Goal: Transaction & Acquisition: Download file/media

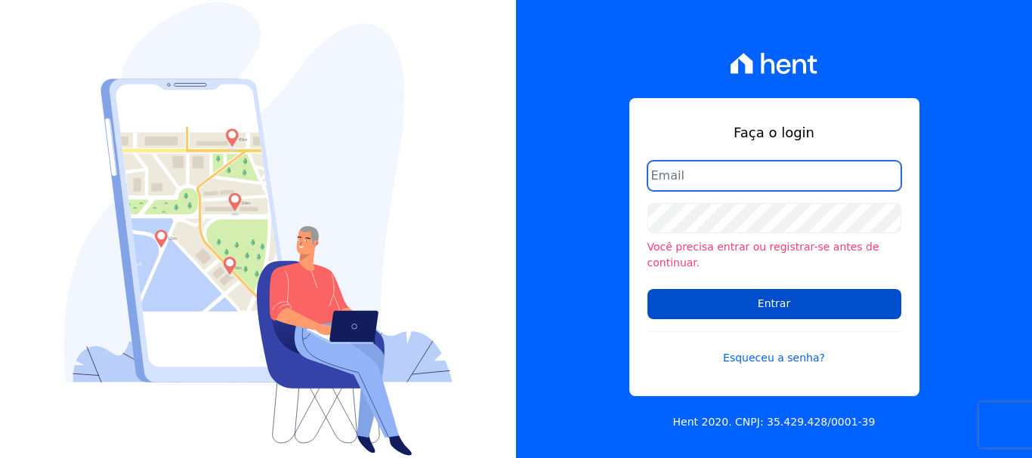
type input "ary@santuzzo.com.br"
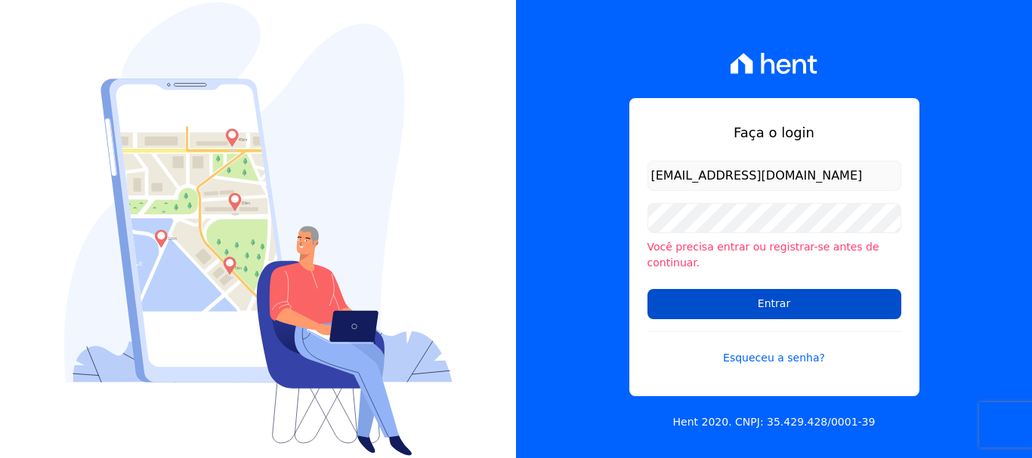
click at [776, 298] on input "Entrar" at bounding box center [774, 304] width 254 height 30
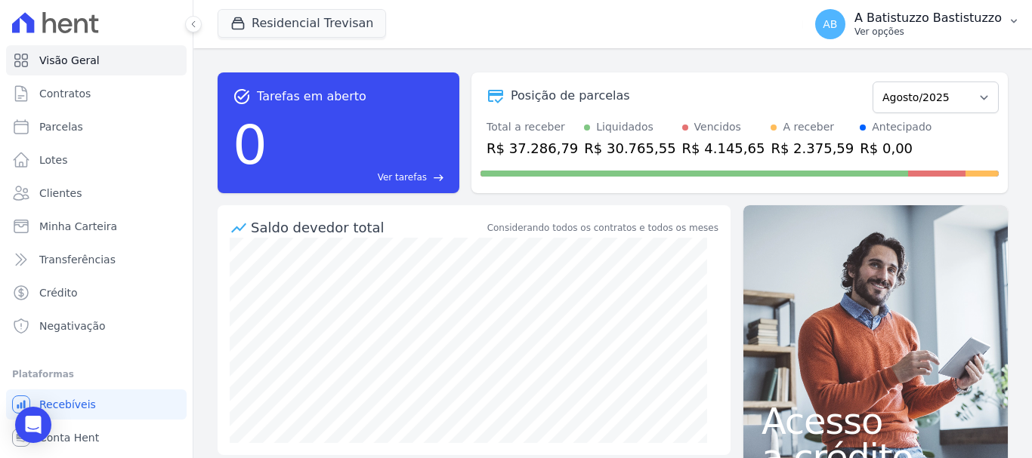
click at [845, 15] on span "AB" at bounding box center [830, 24] width 30 height 30
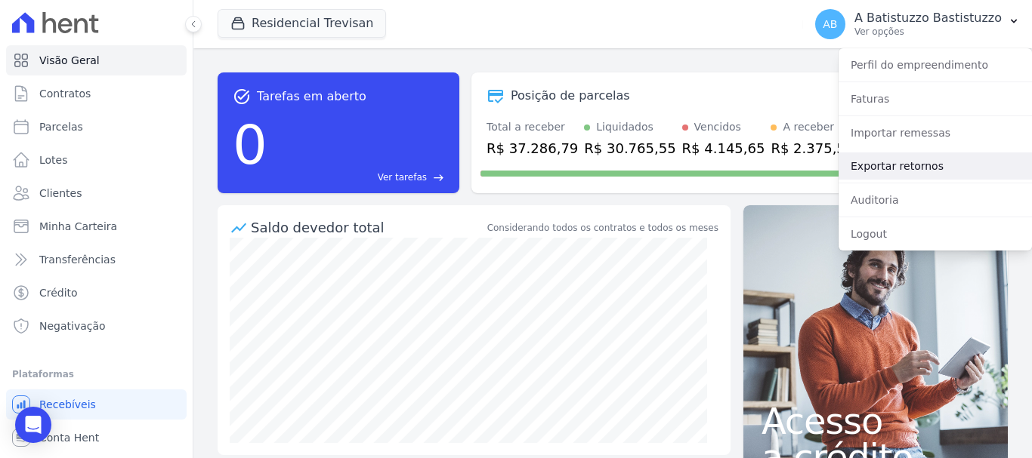
click at [859, 164] on link "Exportar retornos" at bounding box center [934, 166] width 193 height 27
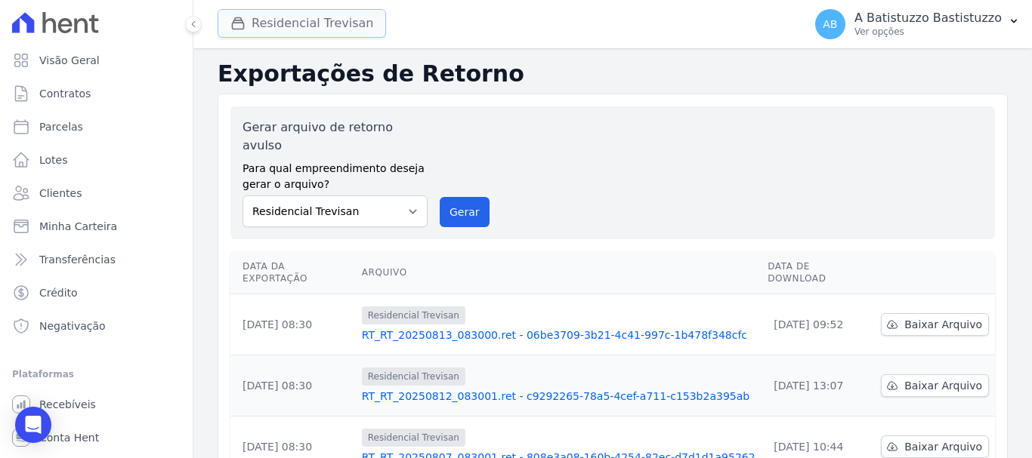
click at [348, 23] on button "Residencial Trevisan" at bounding box center [301, 23] width 168 height 29
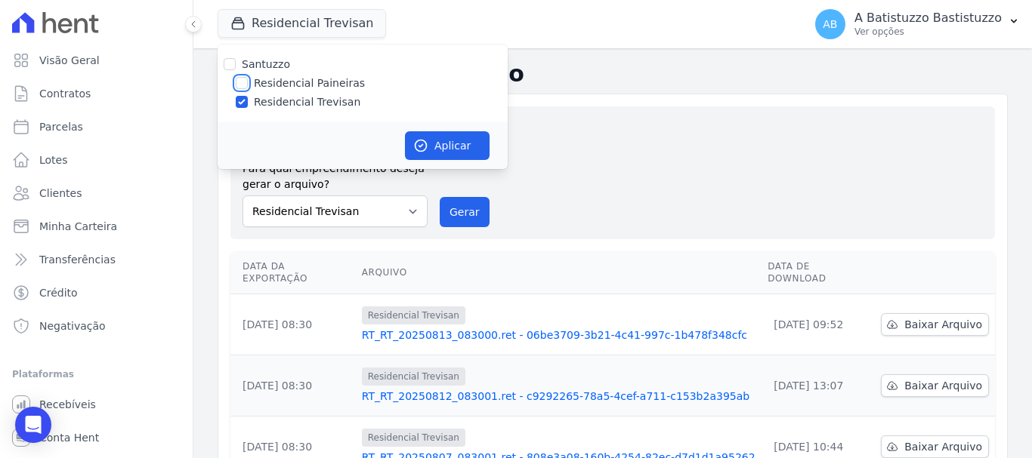
click at [245, 85] on input "Residencial Paineiras" at bounding box center [242, 83] width 12 height 12
checkbox input "true"
click at [245, 101] on input "Residencial Trevisan" at bounding box center [242, 102] width 12 height 12
checkbox input "false"
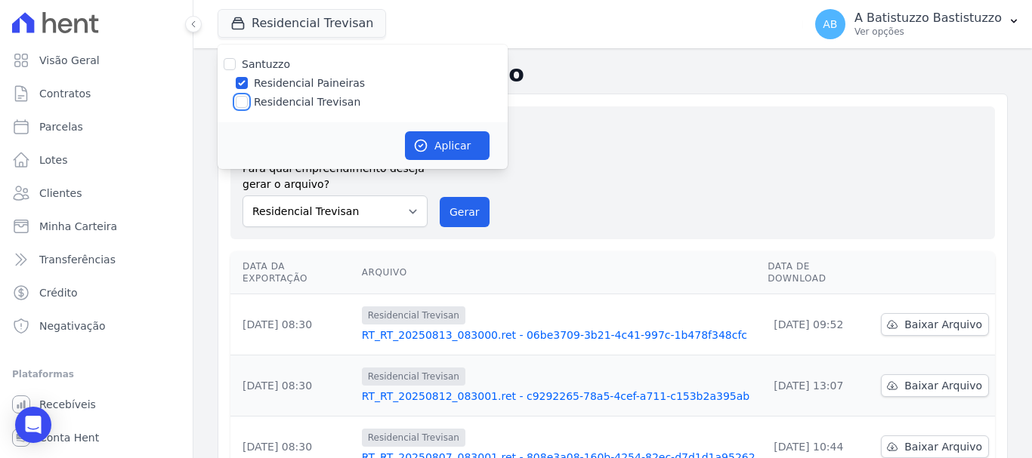
checkbox input "false"
click at [433, 141] on button "Aplicar" at bounding box center [447, 145] width 85 height 29
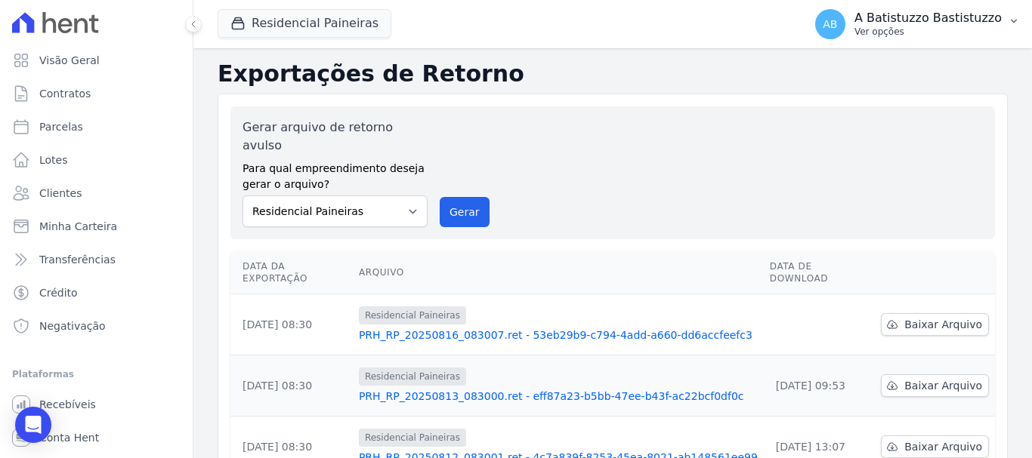
click at [837, 27] on span "AB" at bounding box center [829, 24] width 14 height 11
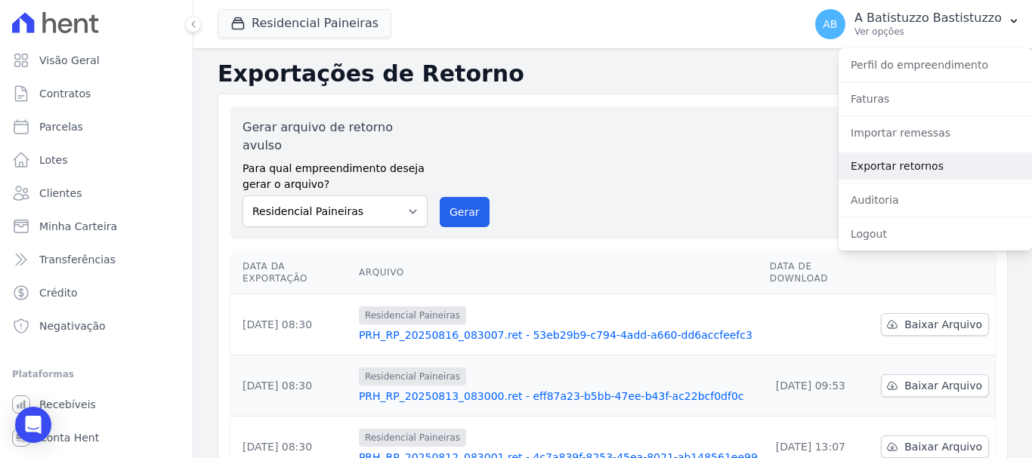
click at [862, 163] on link "Exportar retornos" at bounding box center [934, 166] width 193 height 27
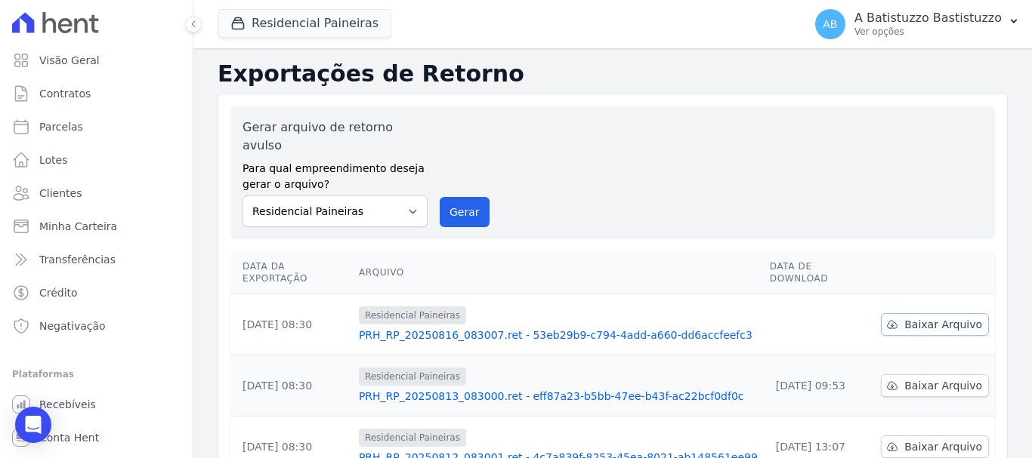
click at [927, 317] on span "Baixar Arquivo" at bounding box center [943, 324] width 78 height 15
click at [456, 328] on link "PRH_RP_20250816_083007.ret - 53eb29b9-c794-4add-a660-dd6accfeefc3" at bounding box center [558, 335] width 399 height 15
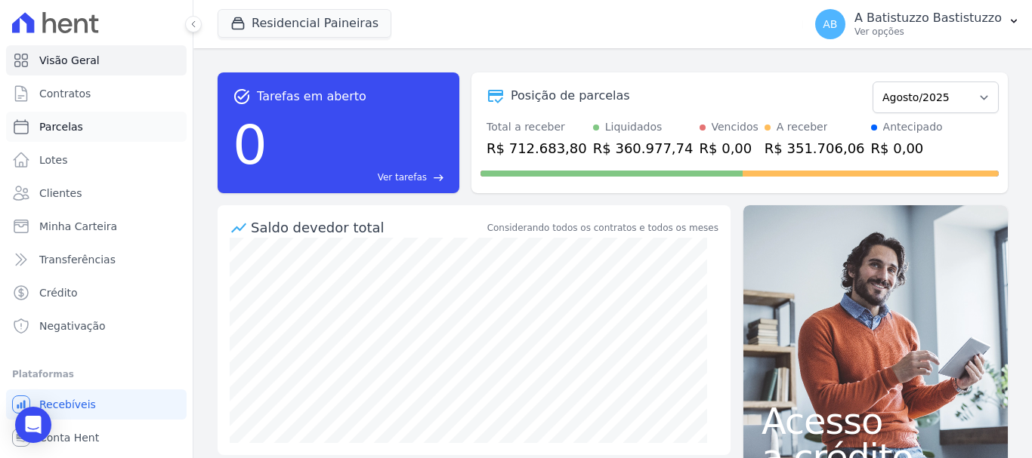
click at [69, 125] on span "Parcelas" at bounding box center [61, 126] width 44 height 15
select select
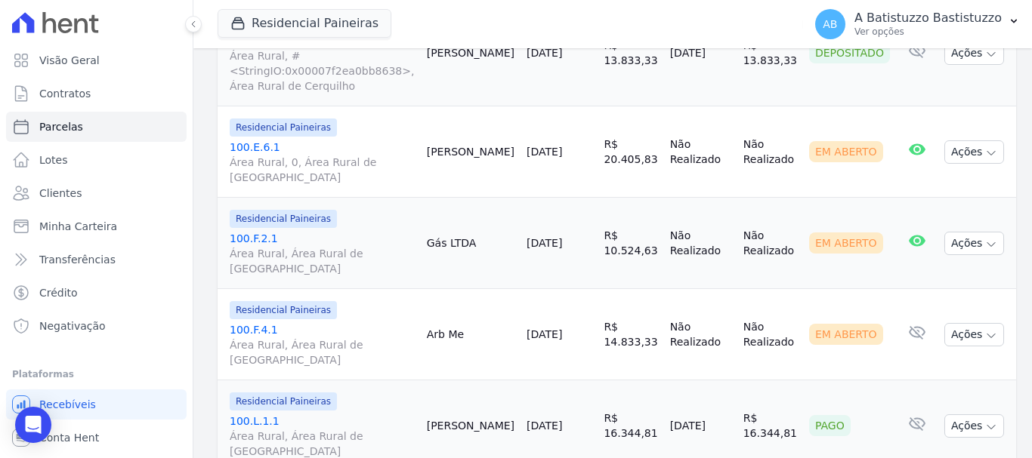
scroll to position [2229, 0]
